Goal: Task Accomplishment & Management: Manage account settings

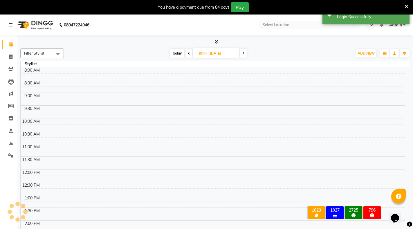
select select "en"
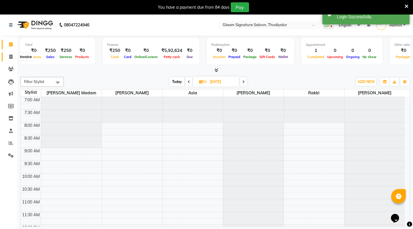
click at [12, 57] on icon at bounding box center [10, 57] width 3 height 4
select select "service"
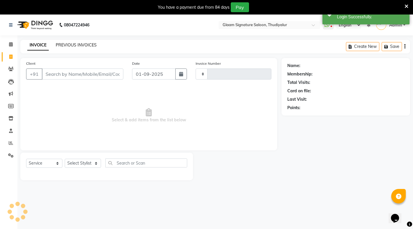
type input "0549"
select select "4439"
click at [81, 44] on link "PREVIOUS INVOICES" at bounding box center [76, 44] width 41 height 5
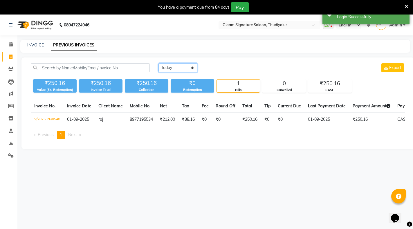
click at [175, 68] on select "[DATE] [DATE] Custom Range" at bounding box center [178, 67] width 39 height 9
select select "range"
click at [159, 63] on select "[DATE] [DATE] Custom Range" at bounding box center [178, 67] width 39 height 9
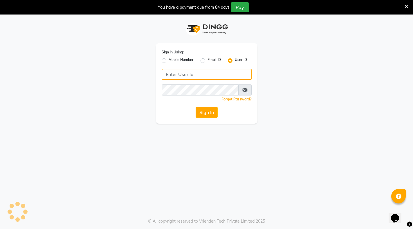
type input "glaamsalon"
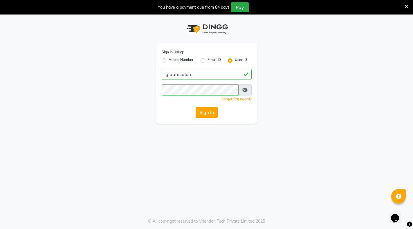
click at [202, 109] on button "Sign In" at bounding box center [207, 112] width 22 height 11
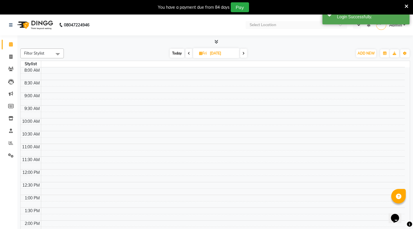
select select "en"
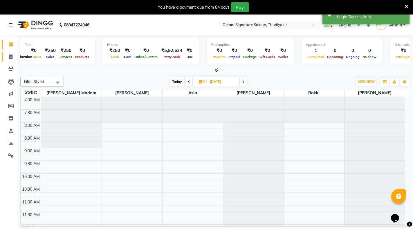
click at [11, 55] on icon at bounding box center [10, 57] width 3 height 4
select select "4439"
select select "service"
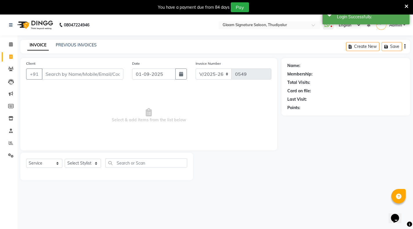
click at [81, 41] on div "INVOICE PREVIOUS INVOICES Create New Save" at bounding box center [215, 47] width 390 height 14
click at [80, 45] on link "PREVIOUS INVOICES" at bounding box center [76, 44] width 41 height 5
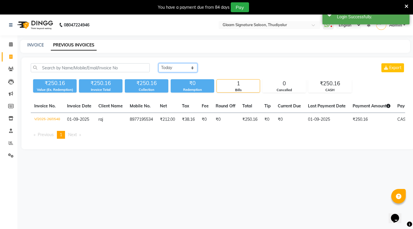
click at [184, 70] on select "[DATE] [DATE] Custom Range" at bounding box center [178, 67] width 39 height 9
select select "range"
click at [159, 63] on select "[DATE] [DATE] Custom Range" at bounding box center [178, 67] width 39 height 9
click at [220, 68] on input "01-09-2025" at bounding box center [225, 68] width 41 height 8
select select "9"
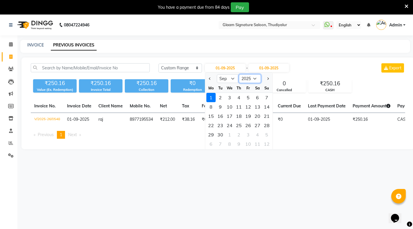
click at [253, 78] on select "2015 2016 2017 2018 2019 2020 2021 2022 2023 2024 2025 2026 2027 2028 2029 2030…" at bounding box center [250, 78] width 22 height 9
select select "2024"
click at [239, 74] on select "2015 2016 2017 2018 2019 2020 2021 2022 2023 2024 2025 2026 2027 2028 2029 2030…" at bounding box center [250, 78] width 22 height 9
click at [224, 77] on select "Jan Feb Mar Apr May Jun [DATE] Aug Sep Oct Nov Dec" at bounding box center [228, 78] width 22 height 9
select select "1"
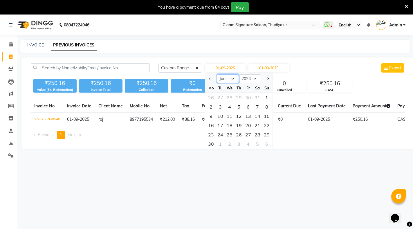
click at [217, 74] on select "Jan Feb Mar Apr May Jun [DATE] Aug Sep Oct Nov Dec" at bounding box center [228, 78] width 22 height 9
click at [211, 96] on div "1" at bounding box center [210, 97] width 9 height 9
type input "[DATE]"
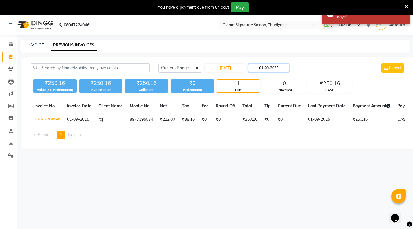
click at [274, 66] on input "01-09-2025" at bounding box center [269, 68] width 41 height 8
select select "9"
select select "2025"
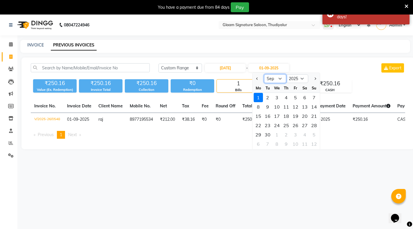
click at [271, 79] on select "Jan Feb Mar Apr May Jun [DATE] Aug Sep Oct Nov Dec" at bounding box center [275, 78] width 22 height 9
select select "1"
click at [264, 74] on select "Jan Feb Mar Apr May Jun [DATE] Aug Sep Oct Nov Dec" at bounding box center [275, 78] width 22 height 9
click at [294, 77] on select "2024 2025 2026 2027 2028 2029 2030 2031 2032 2033 2034 2035" at bounding box center [297, 78] width 22 height 9
select select "2024"
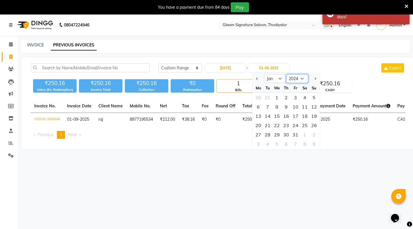
click at [286, 74] on select "2024 2025 2026 2027 2028 2029 2030 2031 2032 2033 2034 2035" at bounding box center [297, 78] width 22 height 9
click at [277, 134] on div "31" at bounding box center [276, 134] width 9 height 9
type input "[DATE]"
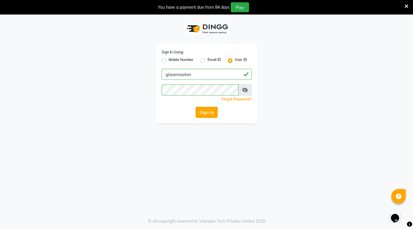
click at [206, 116] on button "Sign In" at bounding box center [207, 112] width 22 height 11
